Goal: Find specific page/section: Find specific page/section

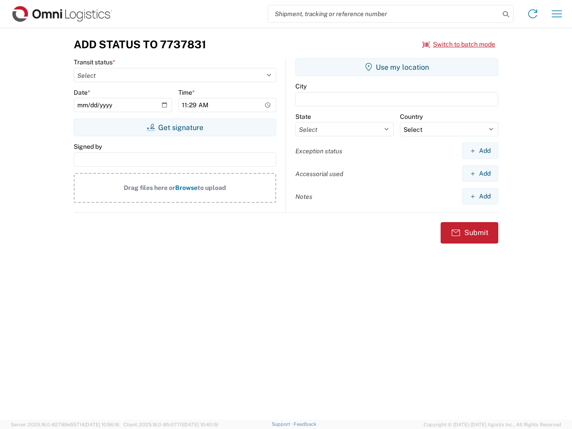
click at [384, 14] on input "search" at bounding box center [383, 13] width 231 height 17
click at [506, 14] on icon at bounding box center [506, 14] width 13 height 13
click at [533, 14] on icon at bounding box center [533, 14] width 14 height 14
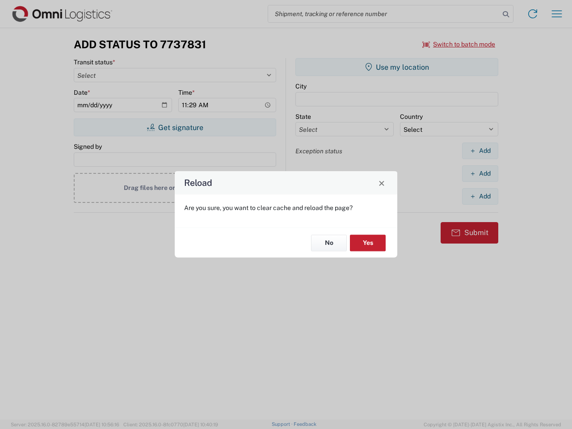
click at [557, 14] on div "Reload Are you sure, you want to clear cache and reload the page? No Yes" at bounding box center [286, 214] width 572 height 429
click at [459, 44] on div "Reload Are you sure, you want to clear cache and reload the page? No Yes" at bounding box center [286, 214] width 572 height 429
click at [175, 127] on div "Reload Are you sure, you want to clear cache and reload the page? No Yes" at bounding box center [286, 214] width 572 height 429
click at [397, 67] on div "Reload Are you sure, you want to clear cache and reload the page? No Yes" at bounding box center [286, 214] width 572 height 429
click at [480, 151] on div "Reload Are you sure, you want to clear cache and reload the page? No Yes" at bounding box center [286, 214] width 572 height 429
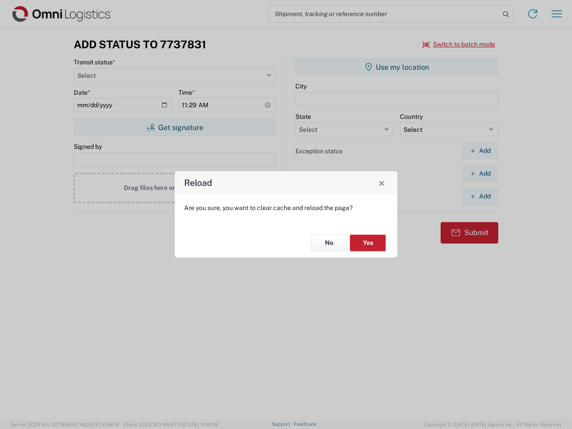
click at [480, 173] on div "Reload Are you sure, you want to clear cache and reload the page? No Yes" at bounding box center [286, 214] width 572 height 429
click at [480, 196] on div "Reload Are you sure, you want to clear cache and reload the page? No Yes" at bounding box center [286, 214] width 572 height 429
